Goal: Task Accomplishment & Management: Manage account settings

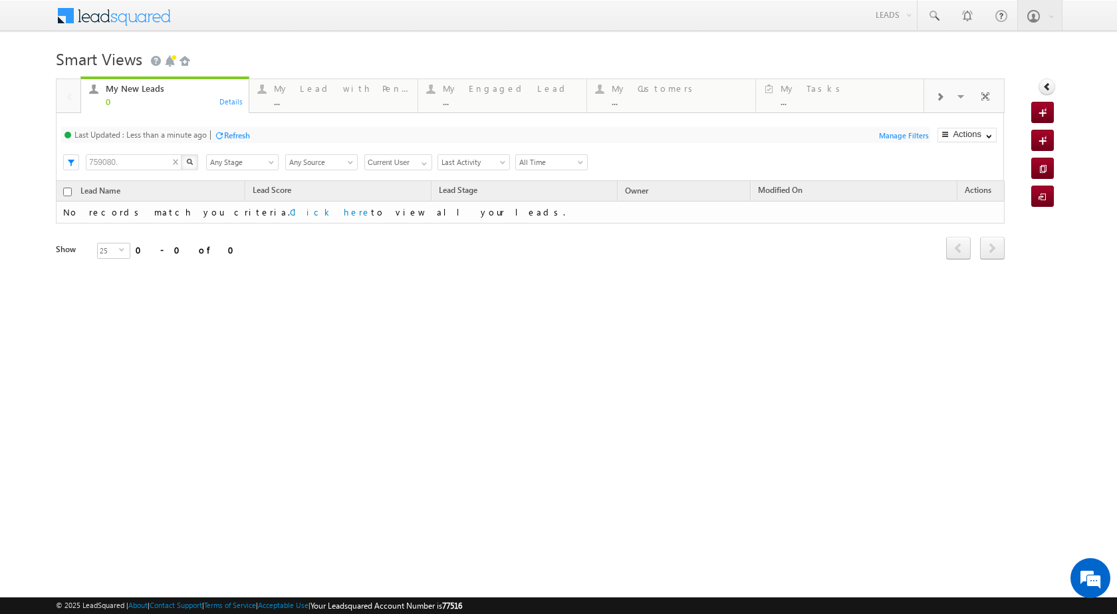
click at [137, 161] on input "759080." at bounding box center [134, 162] width 96 height 16
drag, startPoint x: 137, startPoint y: 161, endPoint x: 72, endPoint y: 156, distance: 64.6
click at [51, 155] on body "Menu [PERSON_NAME] sitar a8@ks erve. [DOMAIN_NAME]" at bounding box center [558, 188] width 1117 height 377
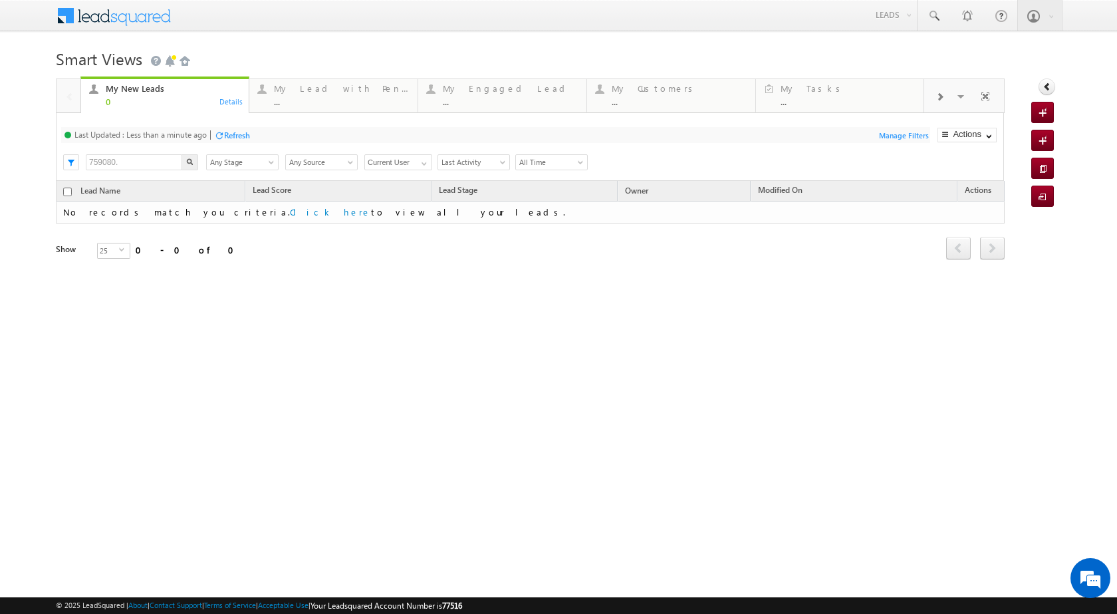
paste input "875862 - VB_Interested - [PERSON_NAME] - 853399860"
type input "875862"
click at [939, 17] on span at bounding box center [933, 15] width 13 height 13
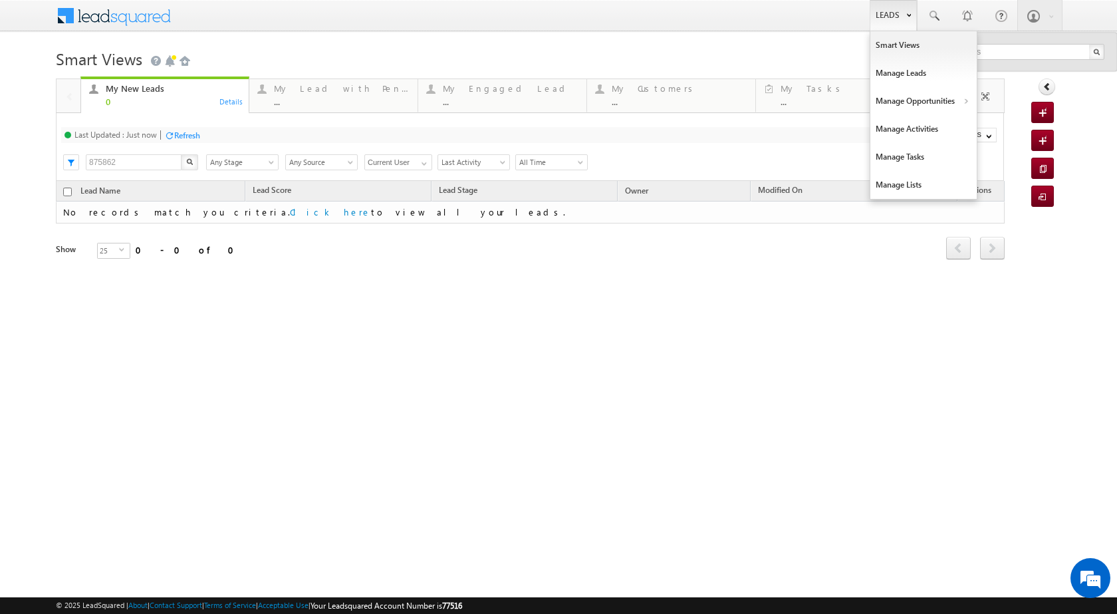
click at [910, 17] on b at bounding box center [908, 14] width 5 height 8
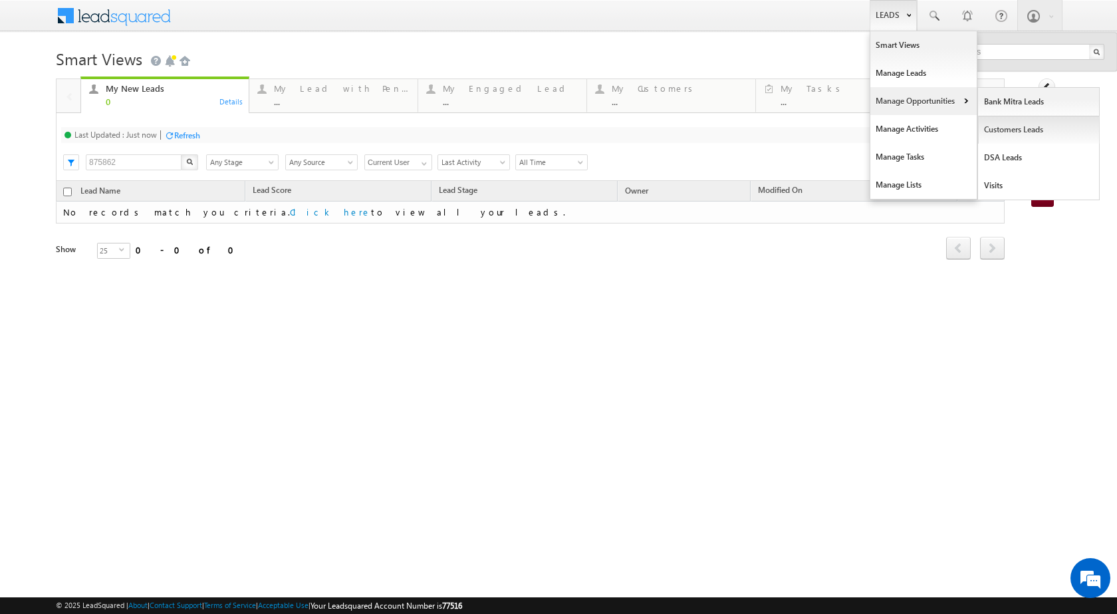
click at [1016, 127] on link "Customers Leads" at bounding box center [1039, 130] width 122 height 28
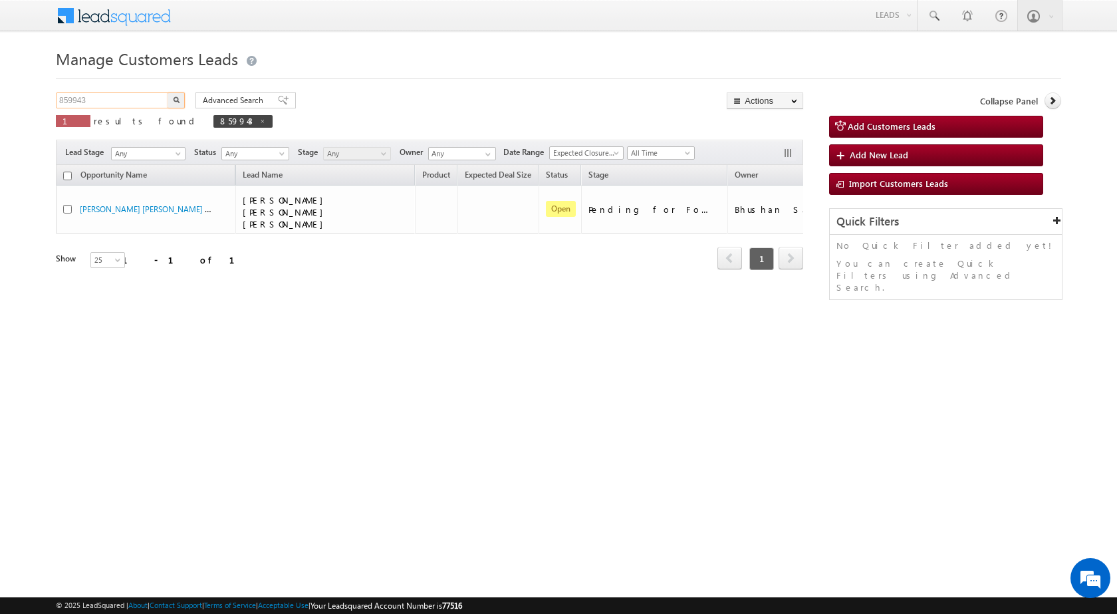
drag, startPoint x: 93, startPoint y: 99, endPoint x: 5, endPoint y: 97, distance: 88.4
click at [9, 102] on body "Menu [PERSON_NAME] sitar a8@ks erve." at bounding box center [558, 188] width 1117 height 377
paste input "75862"
type input "875862"
click at [168, 92] on button "button" at bounding box center [176, 100] width 17 height 16
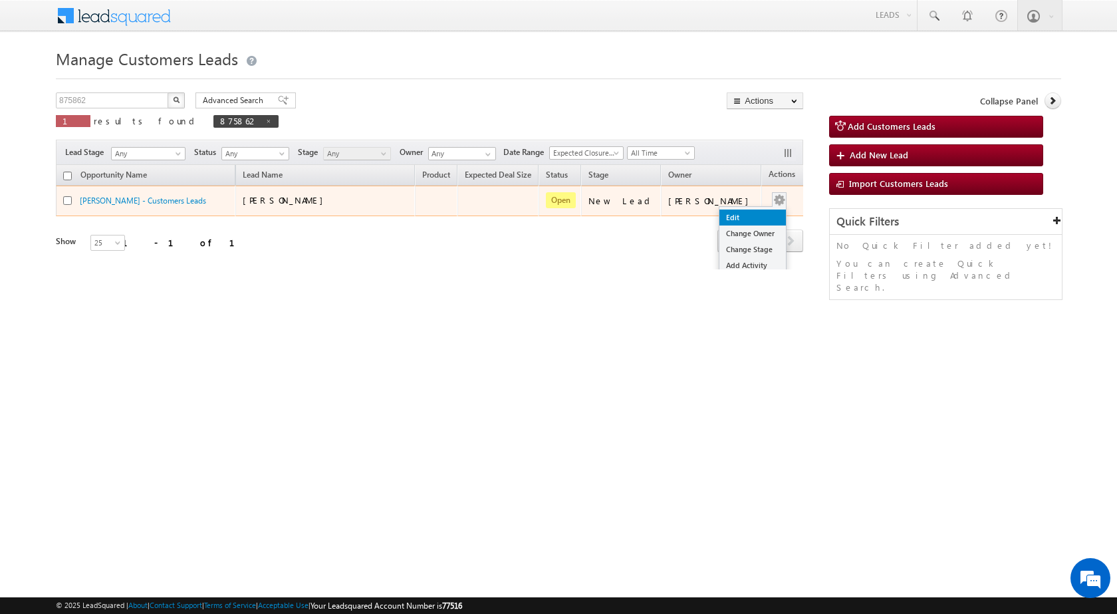
click at [733, 219] on link "Edit" at bounding box center [752, 217] width 66 height 16
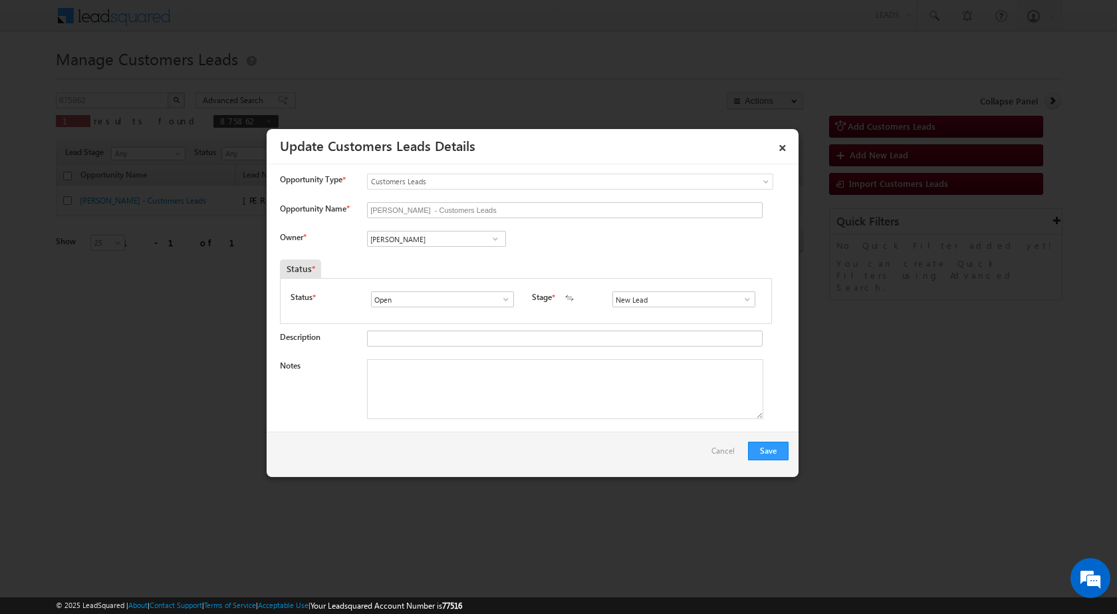
click at [742, 298] on span at bounding box center [746, 299] width 13 height 11
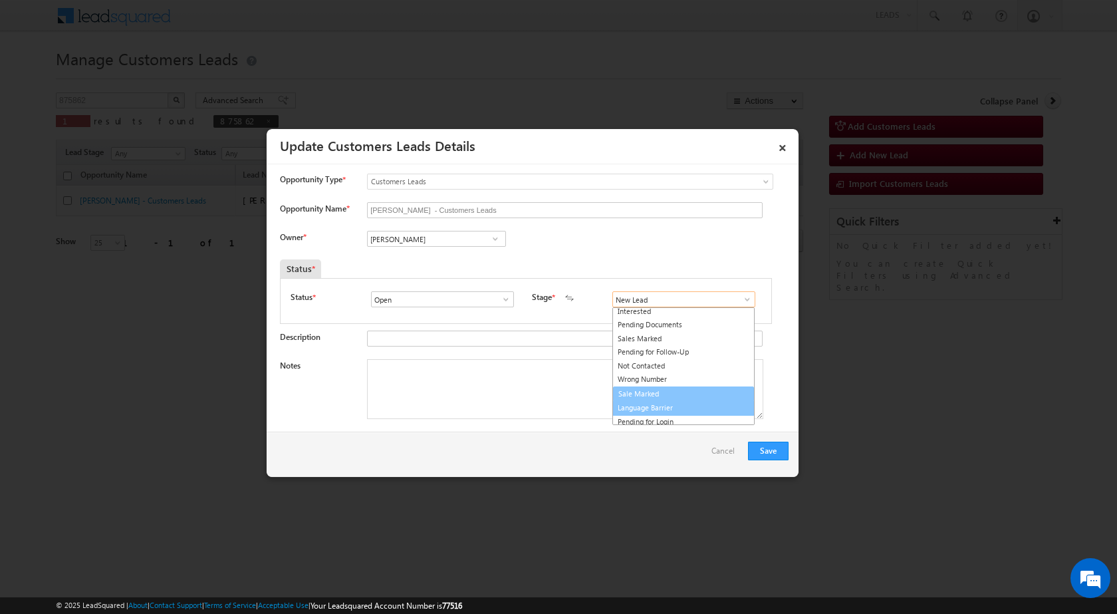
scroll to position [20, 0]
click at [650, 393] on link "Sale Marked" at bounding box center [683, 390] width 142 height 15
type input "Sale Marked"
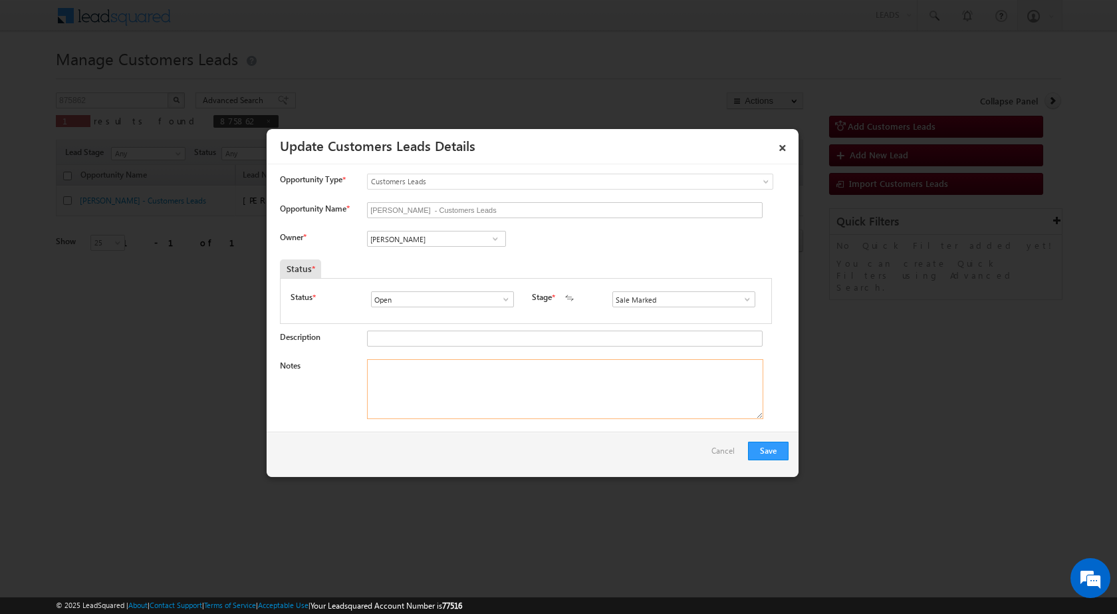
click at [389, 373] on textarea "Notes" at bounding box center [565, 389] width 396 height 60
paste textarea "875862 - VB_Interested - SAMEER SHARMA - 8533998604 - CONSTRUCTION - AGRA 28200…"
type textarea "875862 - VB_Interested - SAMEER SHARMA - 8533998604 - CONSTRUCTION - AGRA 28200…"
click at [556, 457] on div "Save Cancel" at bounding box center [533, 453] width 532 height 45
click at [492, 242] on span at bounding box center [495, 238] width 13 height 11
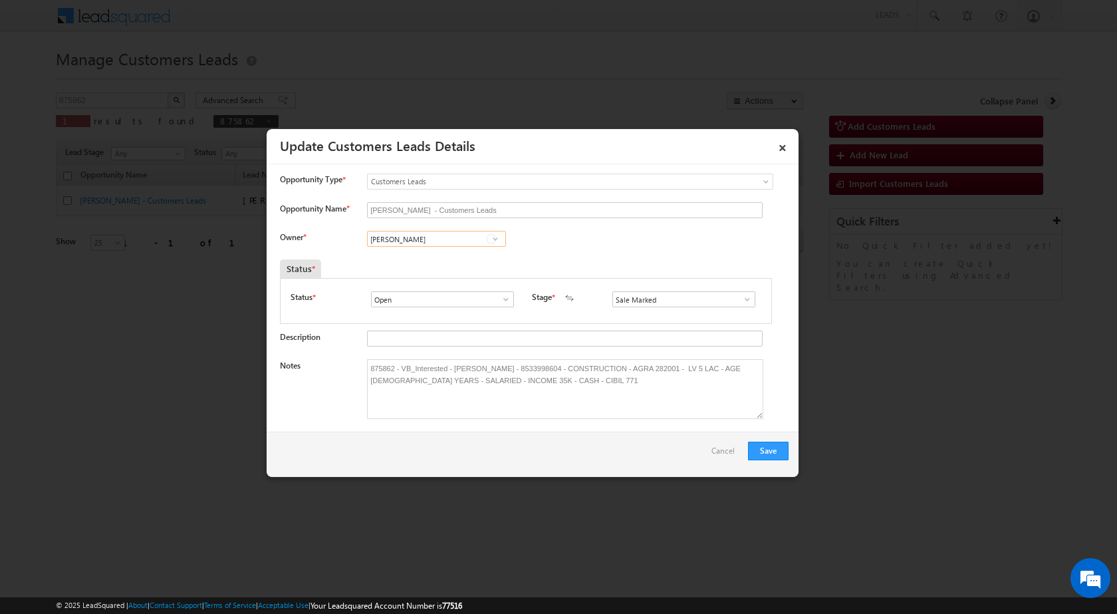
paste input "sani.tomar@sgrlimited.in"
click at [423, 262] on span "sani.tomar@sgrlimited.in" at bounding box center [432, 265] width 120 height 10
type input "Sani Tomar"
click at [465, 459] on div "Save Cancel" at bounding box center [533, 453] width 532 height 45
click at [754, 454] on button "Save" at bounding box center [768, 450] width 41 height 19
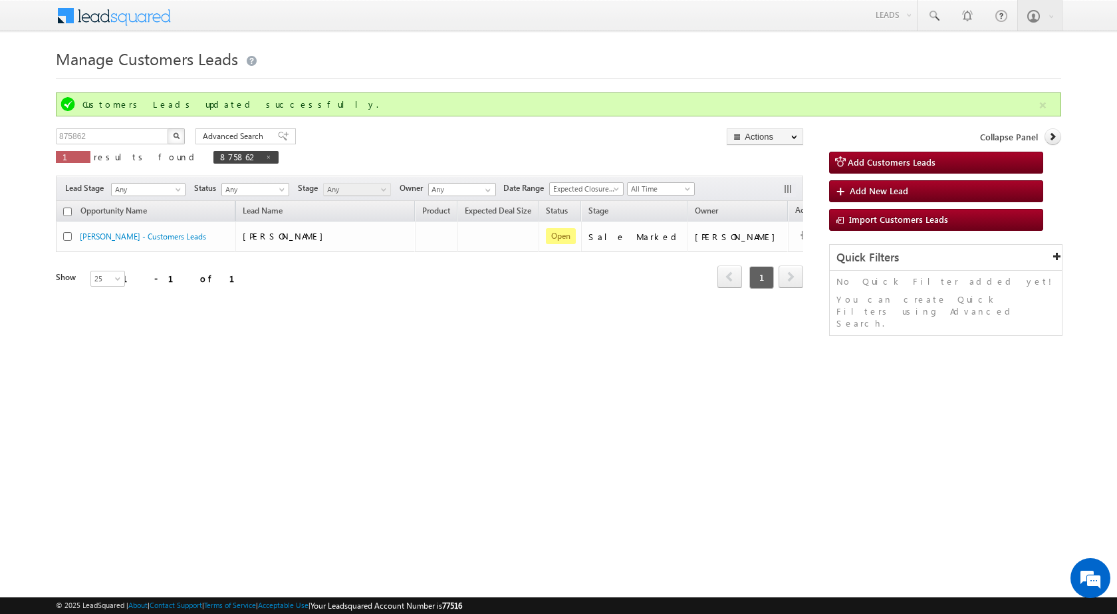
click at [696, 286] on div "Refresh first prev 1 next last 1 - 1 of 1" at bounding box center [429, 271] width 747 height 39
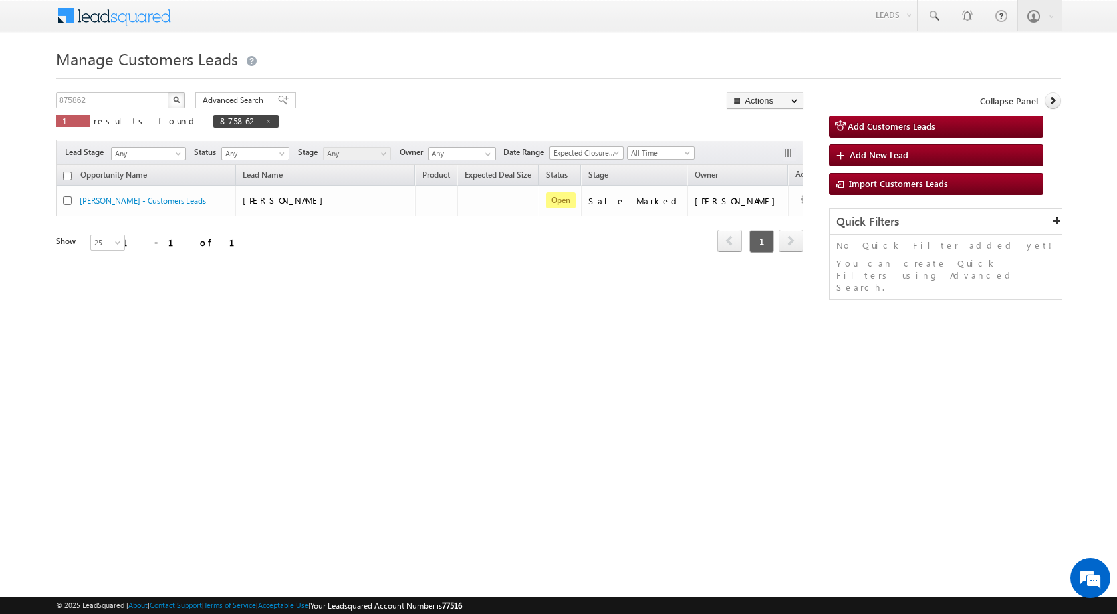
click at [526, 350] on div "Manage Customers Leads Customers Leads updated successfully. 875862 X 1 results…" at bounding box center [558, 211] width 1005 height 332
